Goal: Register for event/course

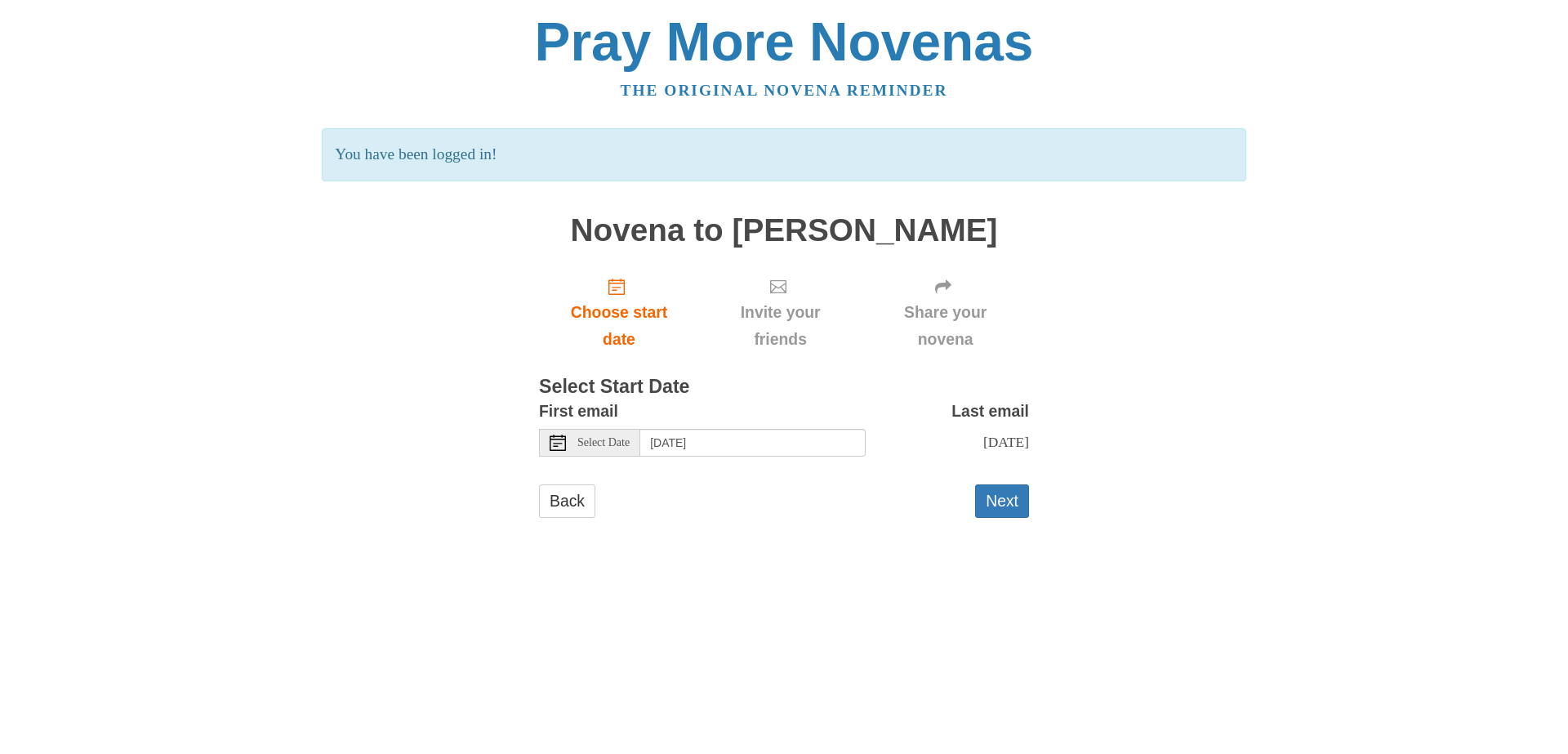
click at [559, 446] on icon at bounding box center [558, 443] width 16 height 16
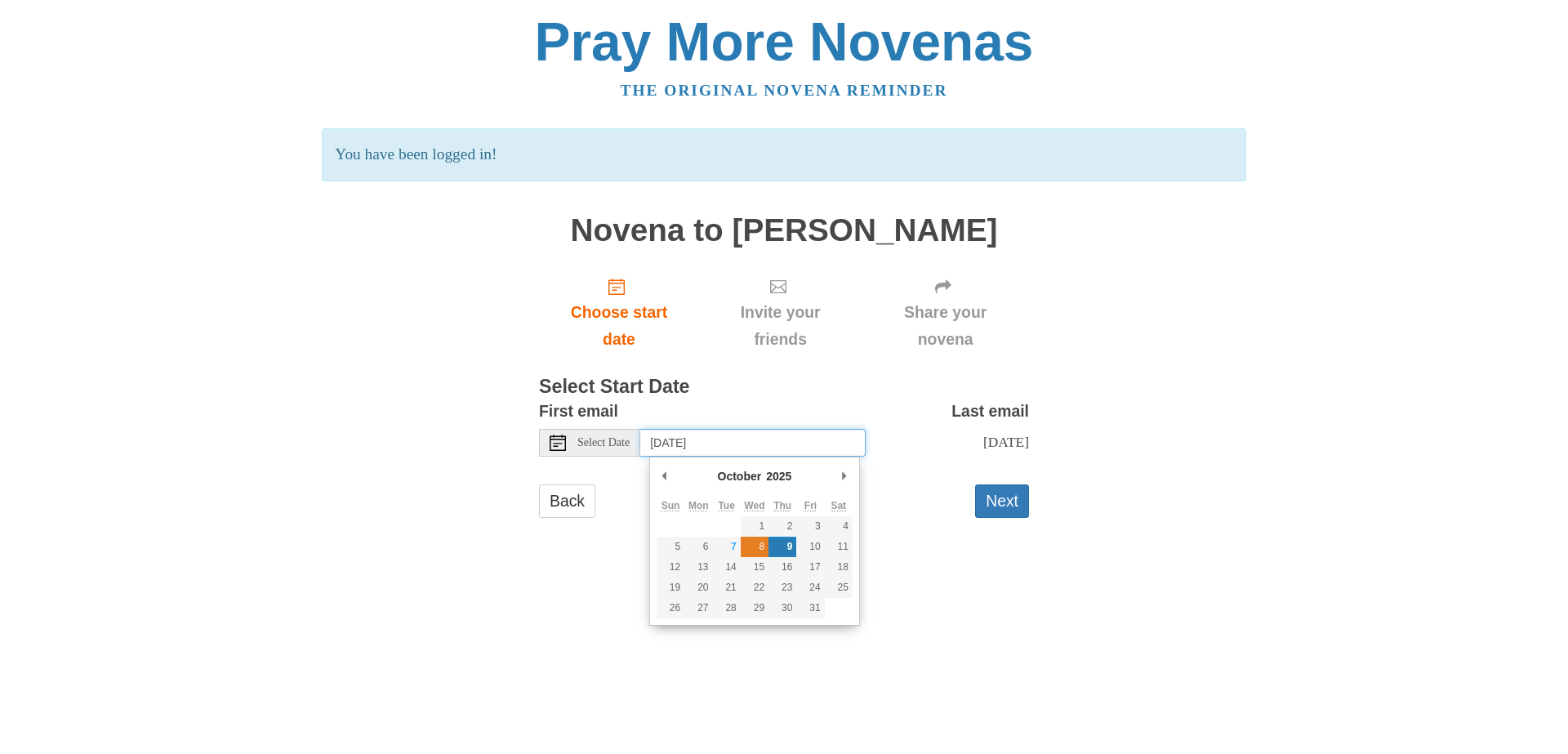
type input "Wednesday, October 8th"
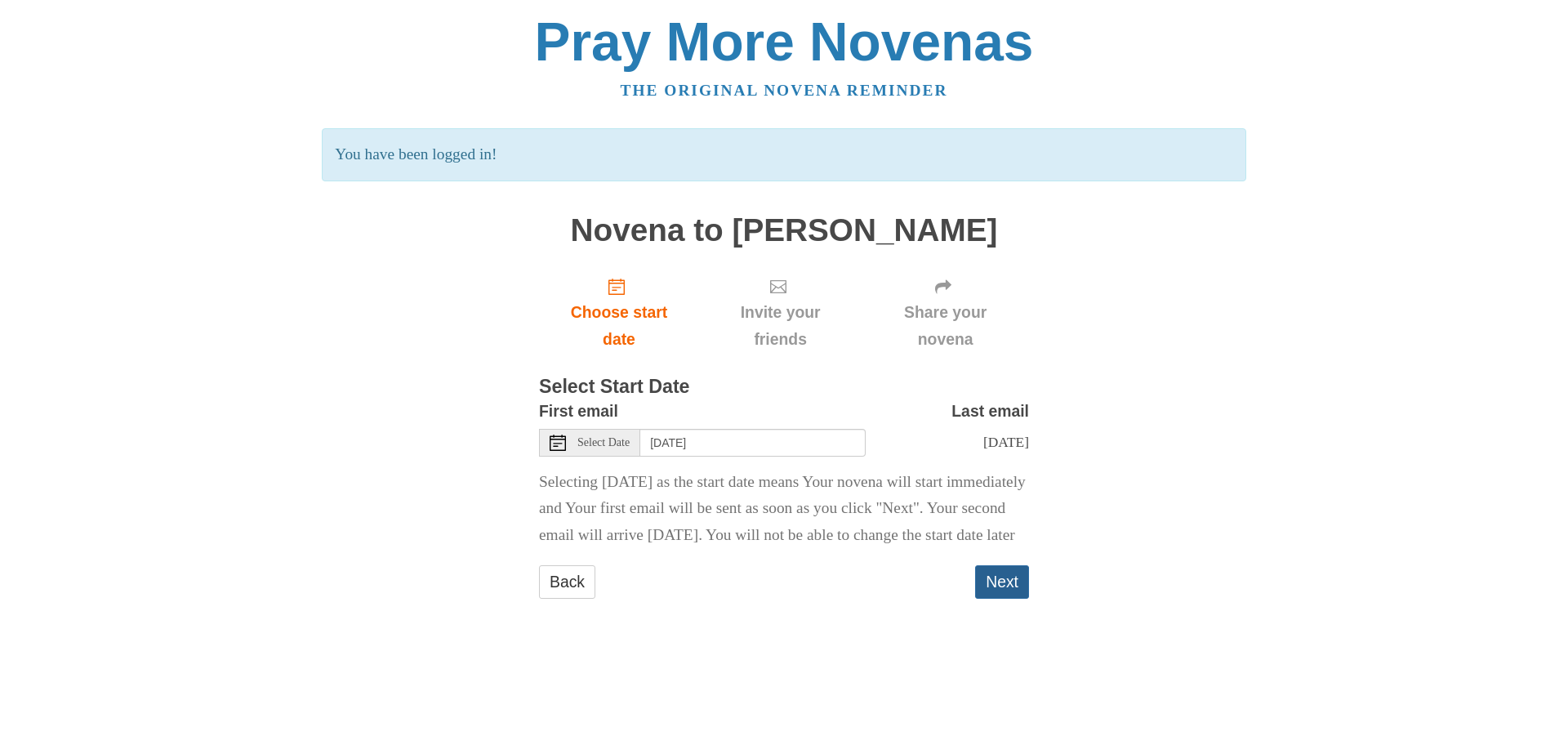
click at [1010, 598] on button "Next" at bounding box center [1002, 582] width 54 height 34
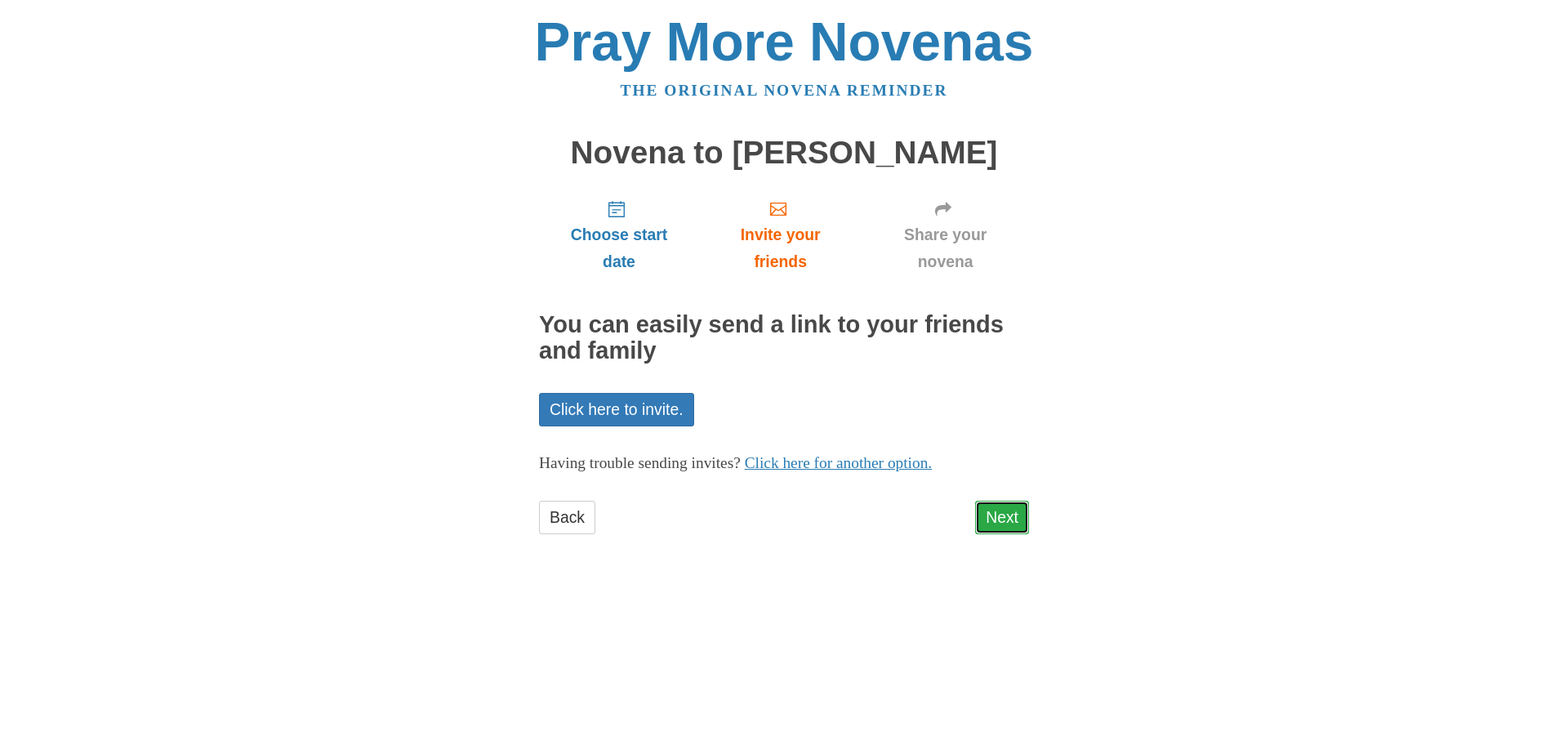
click at [1003, 515] on link "Next" at bounding box center [1002, 517] width 54 height 34
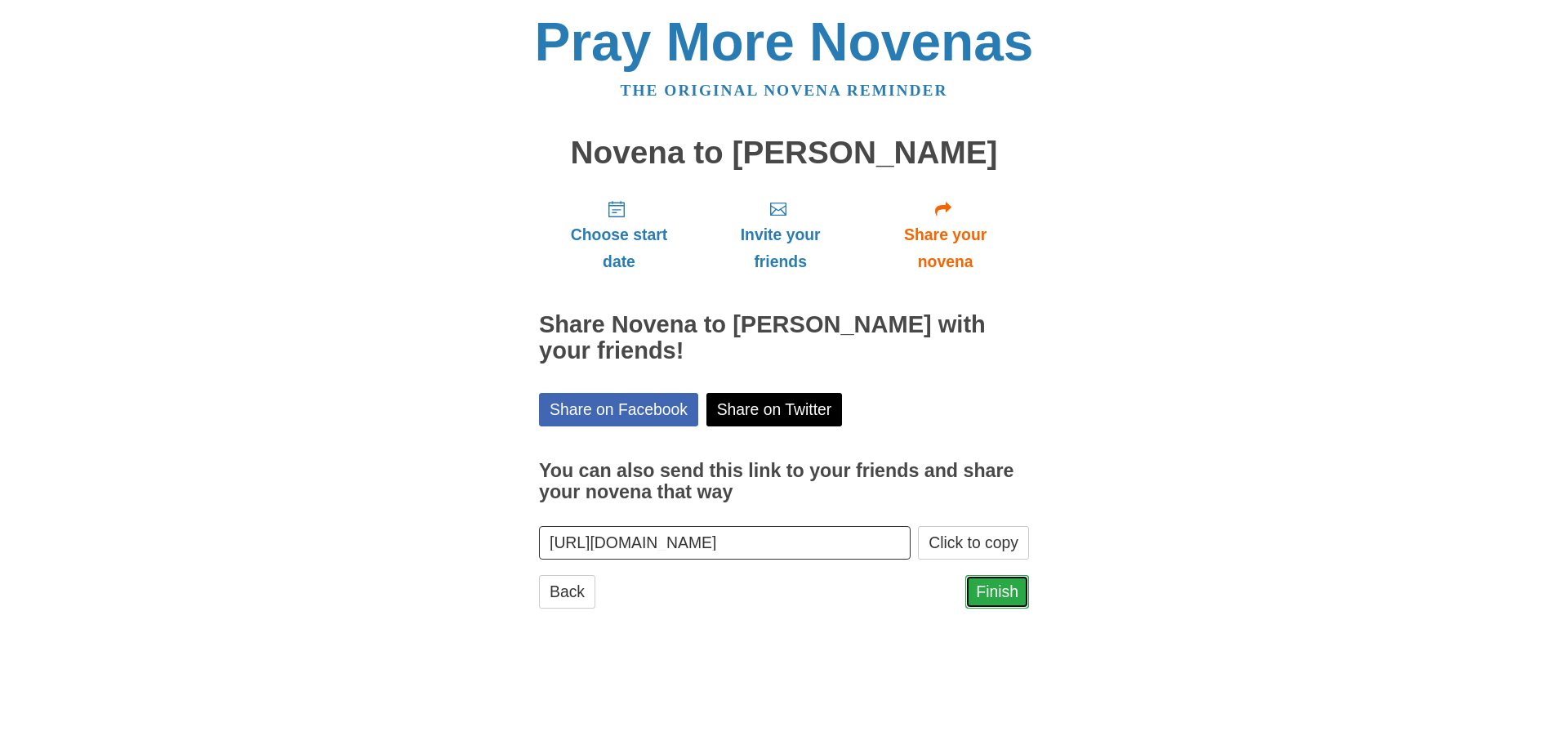
click at [1003, 585] on link "Finish" at bounding box center [998, 592] width 64 height 34
